Goal: Share content: Share content

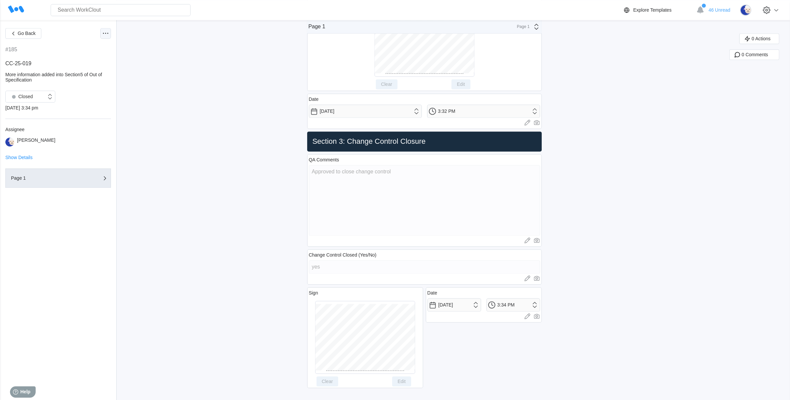
click at [107, 32] on icon at bounding box center [106, 33] width 8 height 8
click at [86, 52] on div "Export PDF" at bounding box center [77, 53] width 61 height 11
click at [28, 32] on span "Go Back" at bounding box center [27, 33] width 18 height 5
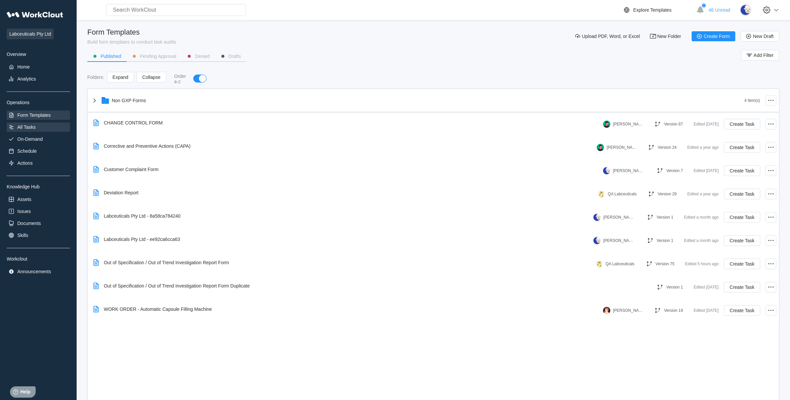
click at [48, 123] on div "All Tasks" at bounding box center [38, 127] width 63 height 9
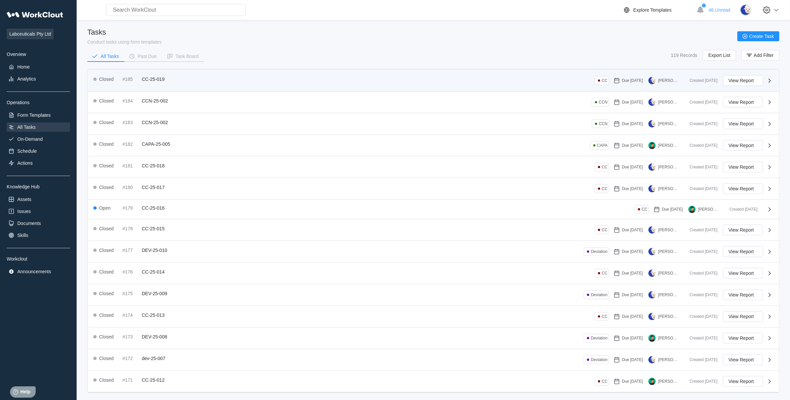
click at [772, 82] on icon at bounding box center [769, 81] width 8 height 8
click at [753, 79] on span "View Report" at bounding box center [740, 80] width 25 height 5
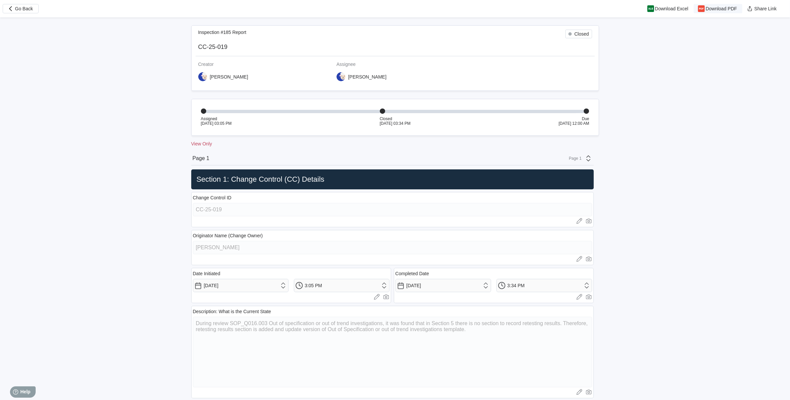
click at [712, 7] on span "Download PDF" at bounding box center [720, 8] width 31 height 5
click at [34, 9] on button "Go Back" at bounding box center [21, 8] width 36 height 9
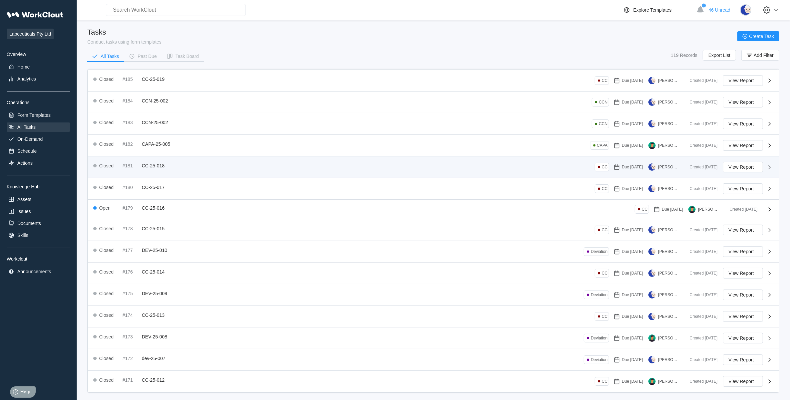
click at [174, 170] on div "Closed #181 CC-25-018 CC Due [DATE] [PERSON_NAME]" at bounding box center [388, 167] width 591 height 11
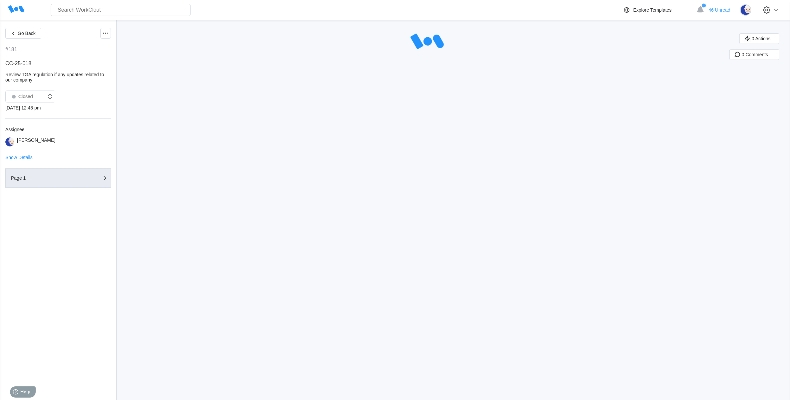
click at [99, 34] on div "Go Back" at bounding box center [58, 33] width 106 height 11
click at [101, 34] on div at bounding box center [105, 33] width 11 height 11
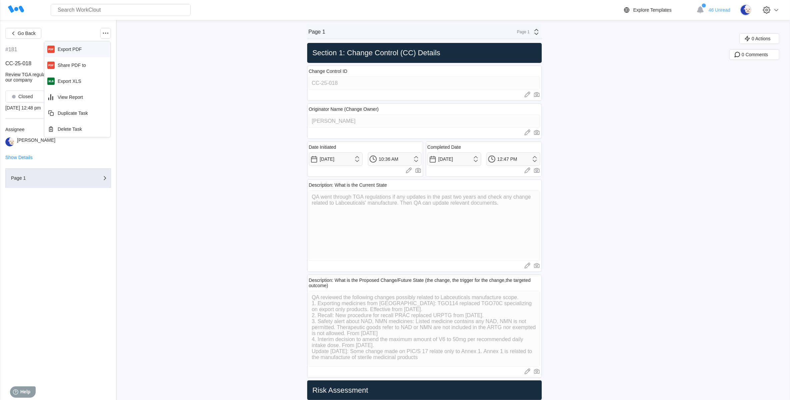
click at [89, 52] on div "Export PDF" at bounding box center [77, 49] width 61 height 11
drag, startPoint x: 109, startPoint y: 32, endPoint x: 113, endPoint y: 40, distance: 8.6
click at [109, 32] on div at bounding box center [105, 33] width 11 height 11
click at [93, 66] on div "Share PDF to" at bounding box center [77, 65] width 61 height 11
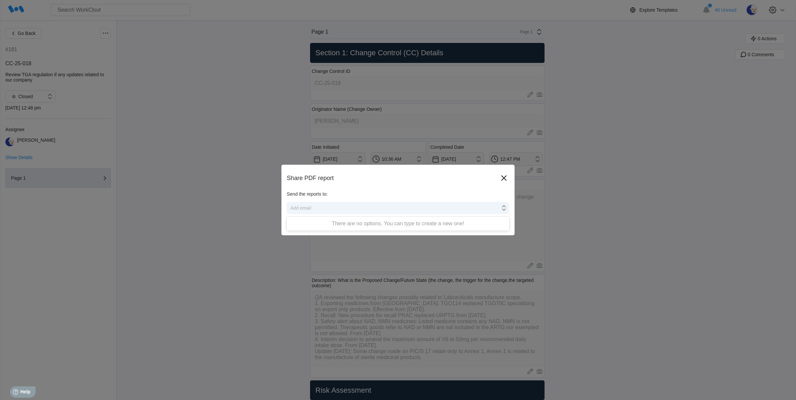
click at [373, 207] on div "Add email" at bounding box center [393, 208] width 213 height 9
click at [502, 207] on icon at bounding box center [503, 208] width 7 height 7
click at [502, 207] on icon at bounding box center [504, 208] width 4 height 5
click at [327, 204] on div "Add email" at bounding box center [393, 208] width 213 height 9
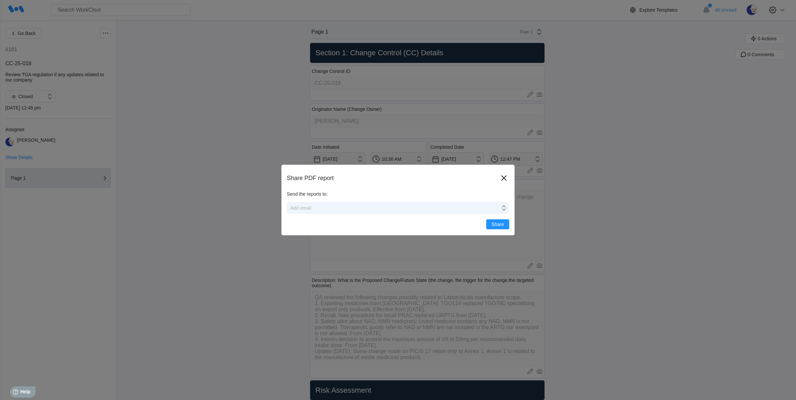
click at [324, 207] on div "Add email" at bounding box center [393, 208] width 213 height 9
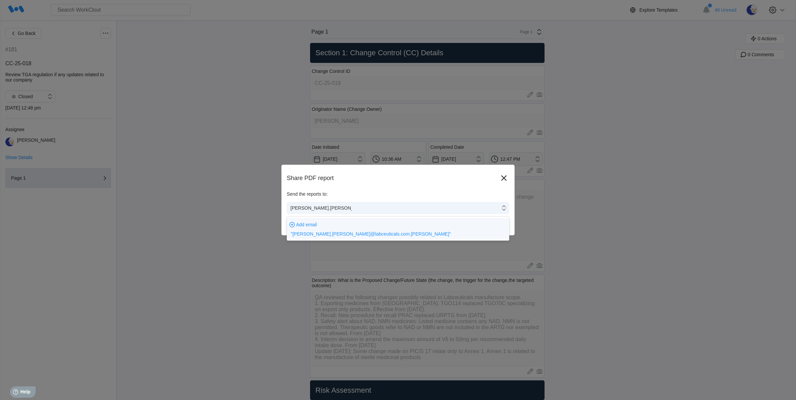
type input "[PERSON_NAME][EMAIL_ADDRESS][PERSON_NAME][DOMAIN_NAME]"
click at [329, 234] on span ""[PERSON_NAME][EMAIL_ADDRESS][PERSON_NAME][DOMAIN_NAME]"" at bounding box center [370, 233] width 159 height 5
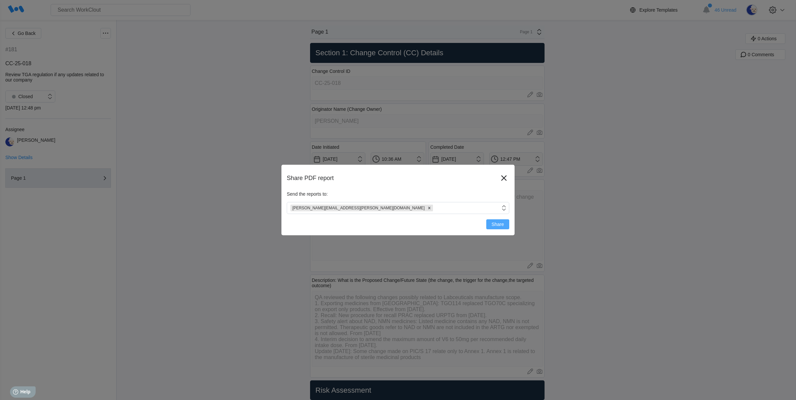
click at [494, 224] on span "Share" at bounding box center [498, 224] width 12 height 5
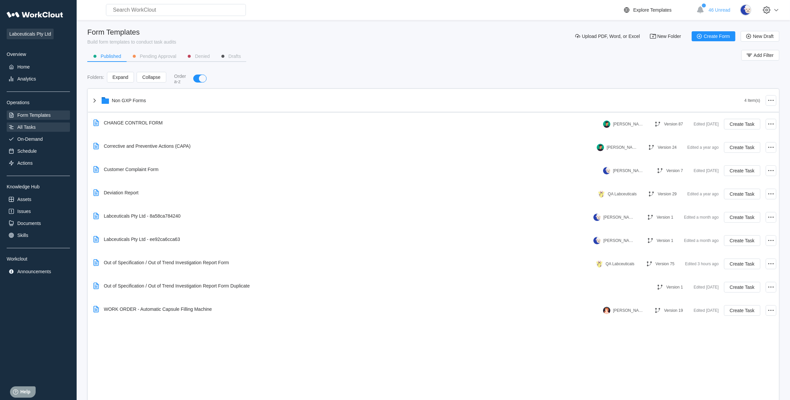
click at [32, 129] on div "All Tasks" at bounding box center [38, 127] width 63 height 9
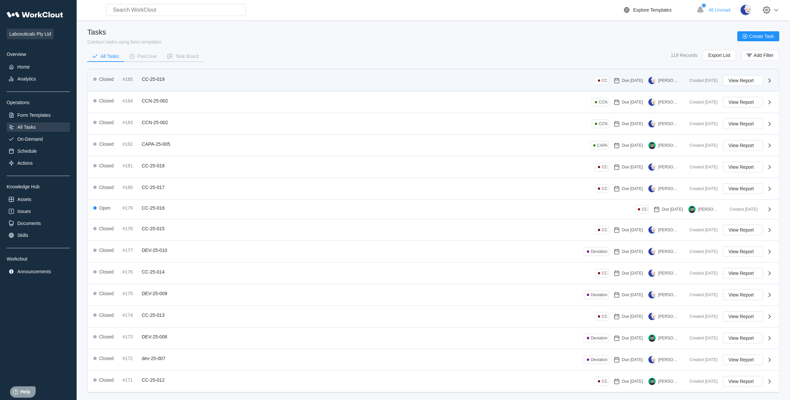
click at [239, 83] on div "Closed #185 CC-25-019 CC Due 09/18/25 Jessie Liu" at bounding box center [388, 80] width 591 height 11
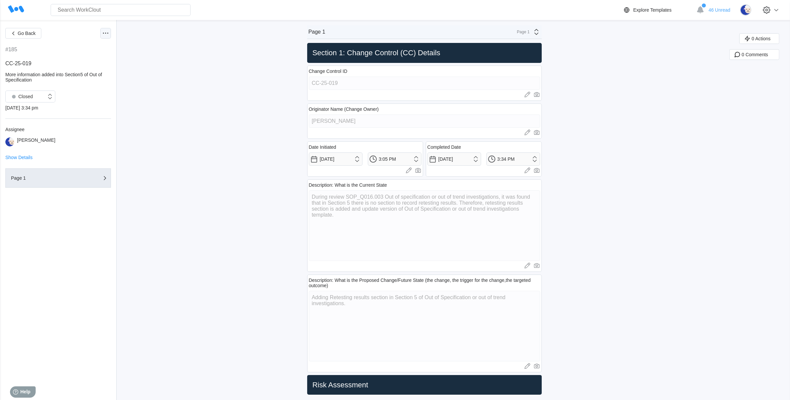
click at [107, 38] on div at bounding box center [105, 33] width 11 height 11
click at [92, 48] on div "Export PDF" at bounding box center [77, 49] width 61 height 11
click at [27, 36] on button "Go Back" at bounding box center [23, 33] width 36 height 11
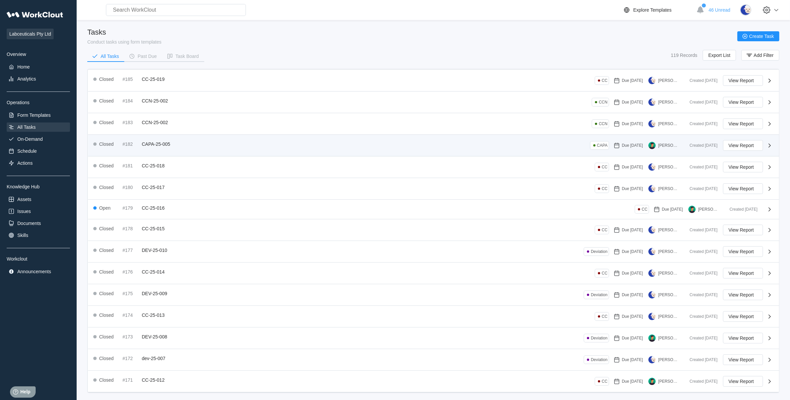
click at [171, 143] on div "#182 CAPA-25-005" at bounding box center [148, 144] width 50 height 5
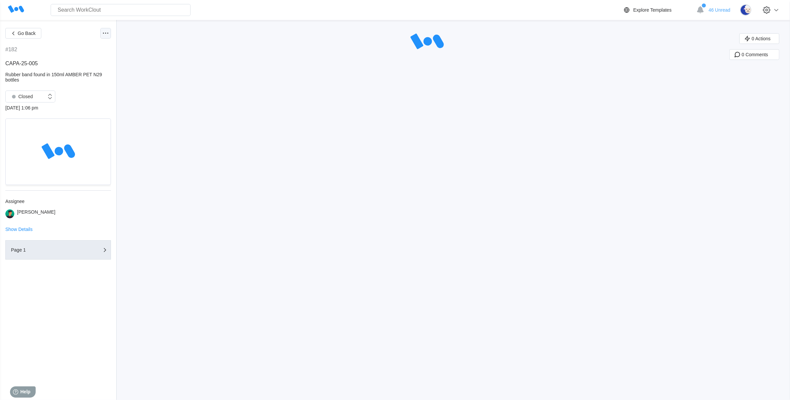
click at [104, 37] on div at bounding box center [105, 33] width 11 height 11
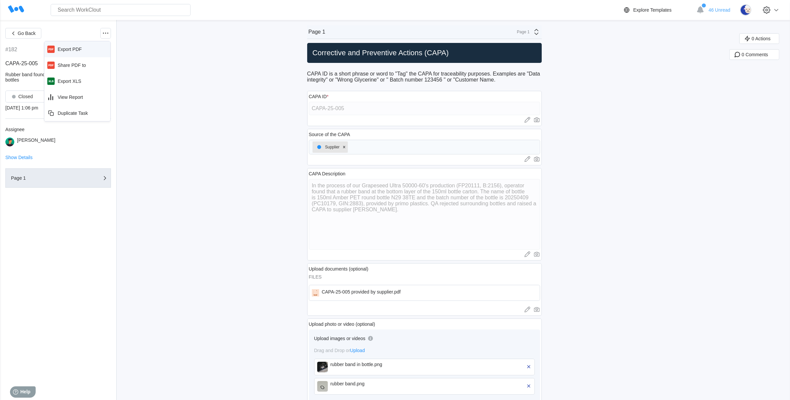
click at [92, 49] on div "Export PDF" at bounding box center [77, 49] width 61 height 11
click at [27, 33] on span "Go Back" at bounding box center [27, 33] width 18 height 5
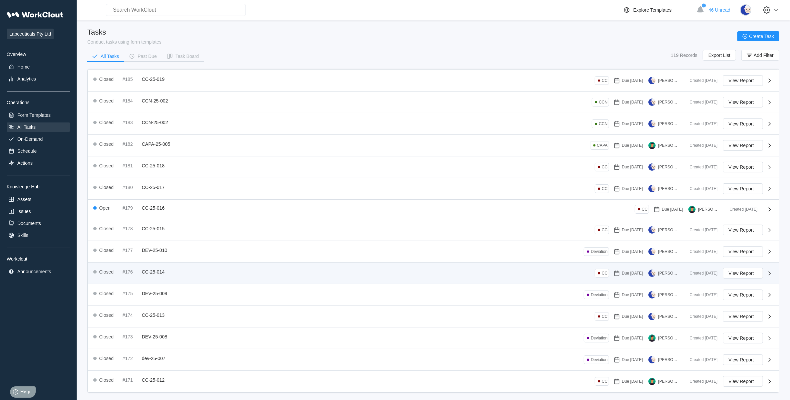
click at [224, 279] on div "Closed #176 CC-25-014 CC Due 07/08/25 Jessie Liu" at bounding box center [388, 273] width 591 height 11
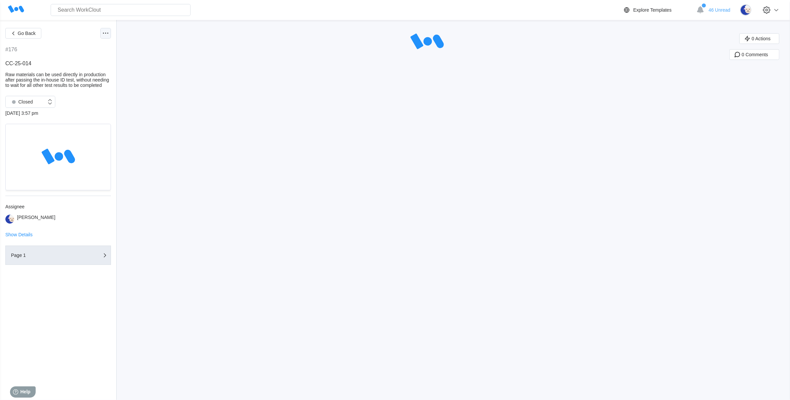
click at [104, 30] on icon at bounding box center [106, 33] width 8 height 8
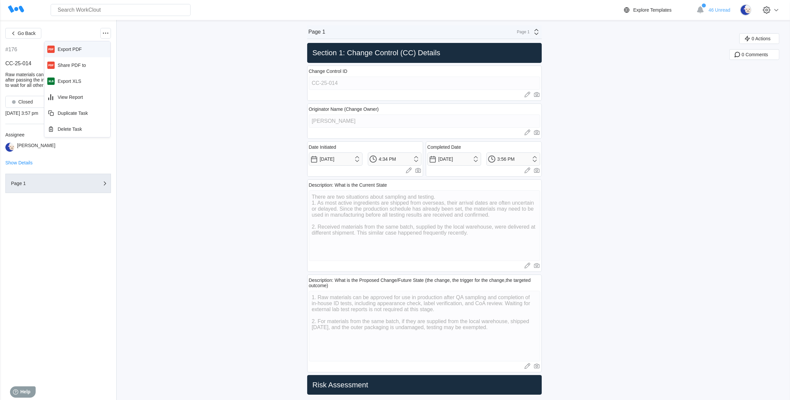
click at [94, 44] on div "Export PDF" at bounding box center [77, 49] width 61 height 11
